Goal: Find specific page/section: Find specific page/section

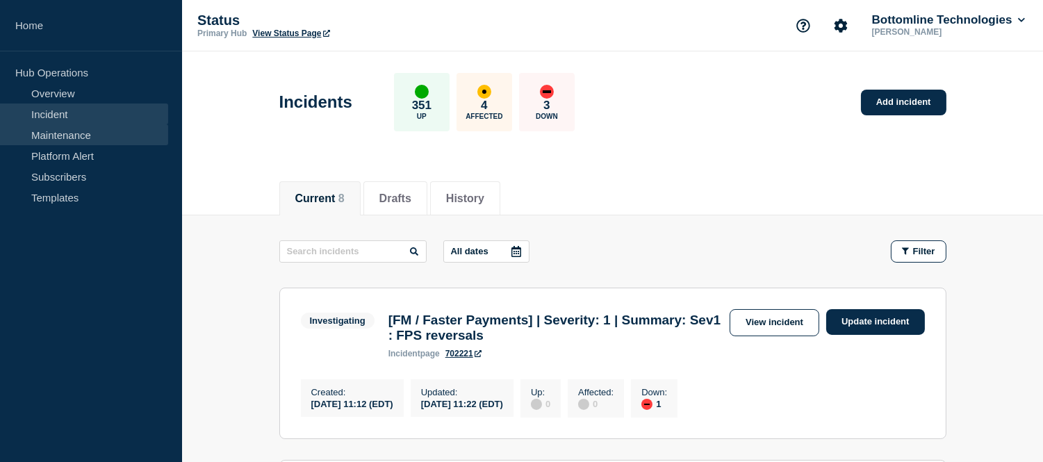
click at [66, 135] on link "Maintenance" at bounding box center [84, 134] width 168 height 21
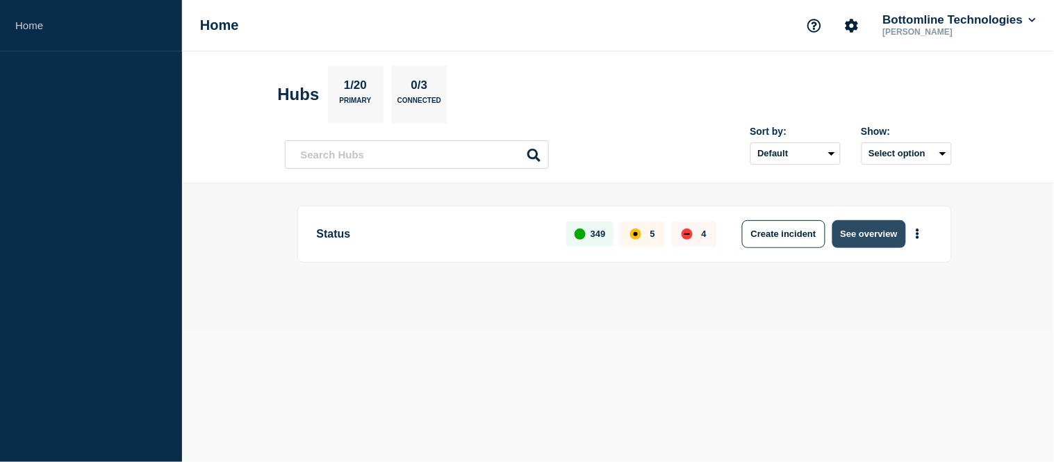
click at [863, 244] on button "See overview" at bounding box center [869, 234] width 74 height 28
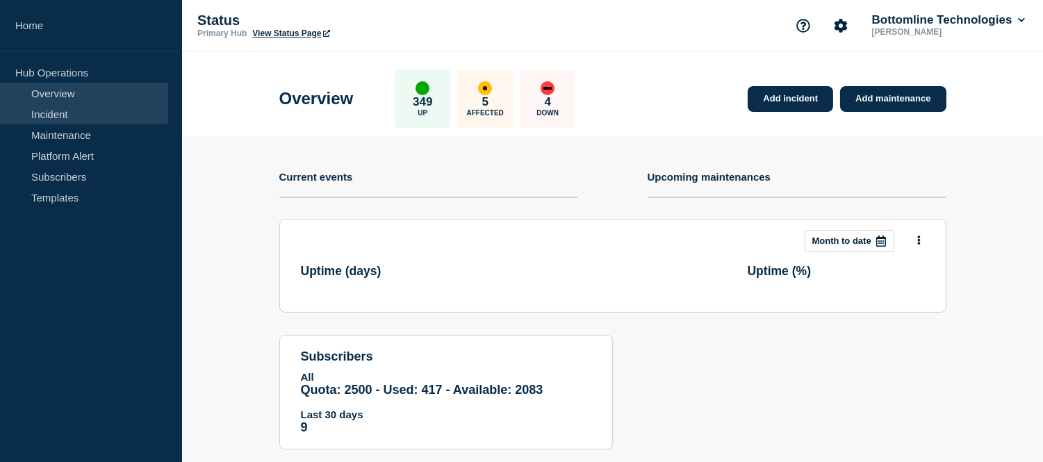
click at [56, 111] on link "Incident" at bounding box center [84, 113] width 168 height 21
